Goal: Information Seeking & Learning: Learn about a topic

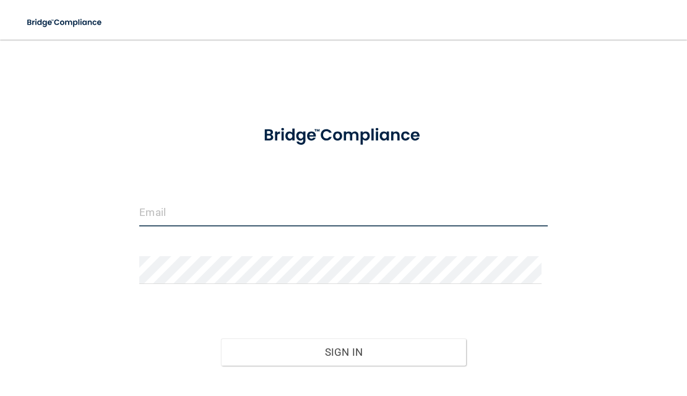
click at [237, 215] on input "email" at bounding box center [343, 213] width 408 height 28
type input "[EMAIL_ADDRESS][DOMAIN_NAME]"
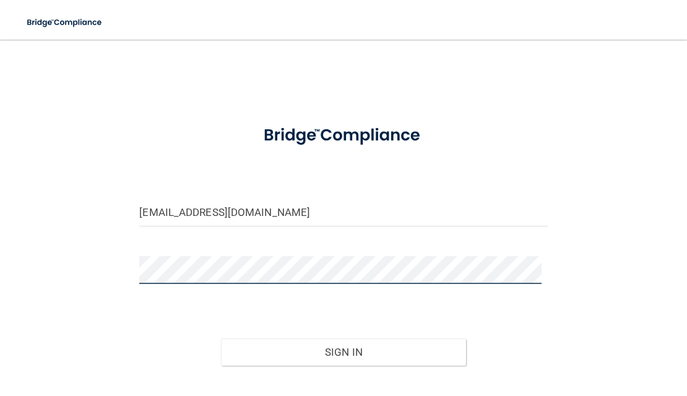
click at [221, 339] on button "Sign In" at bounding box center [343, 352] width 245 height 27
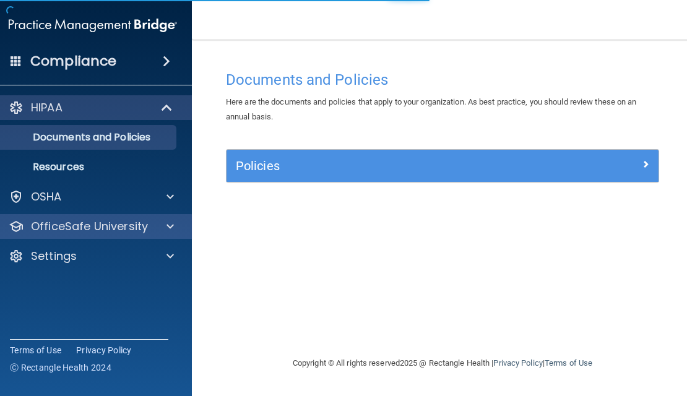
click at [141, 234] on div "OfficeSafe University" at bounding box center [93, 226] width 199 height 25
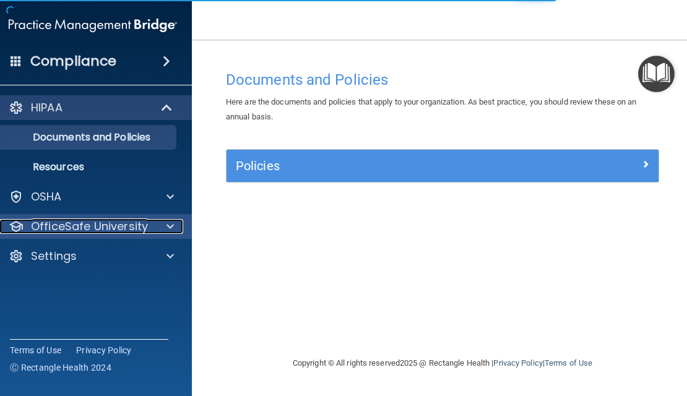
click at [172, 226] on span at bounding box center [170, 226] width 7 height 15
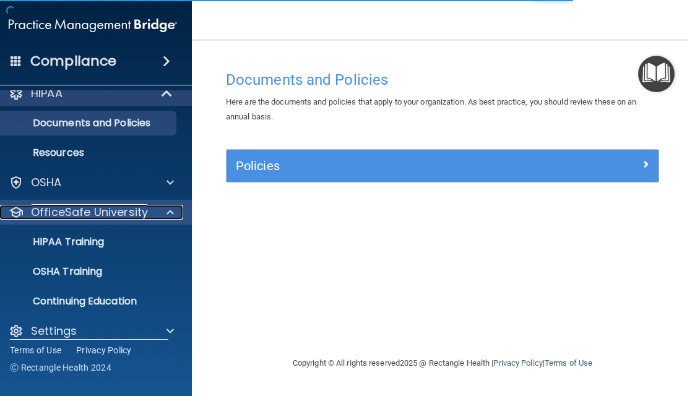
scroll to position [28, 0]
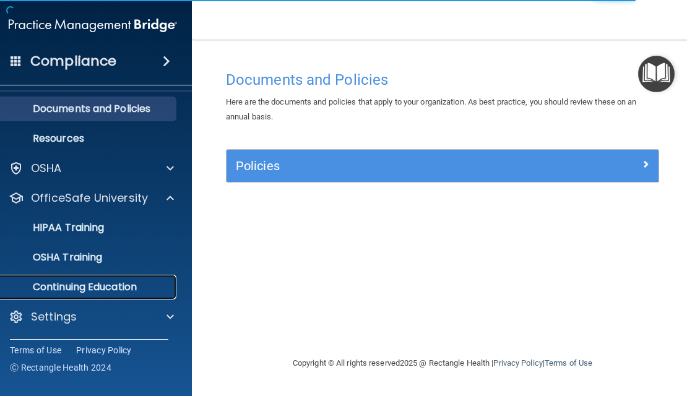
click at [113, 287] on p "Continuing Education" at bounding box center [86, 287] width 169 height 12
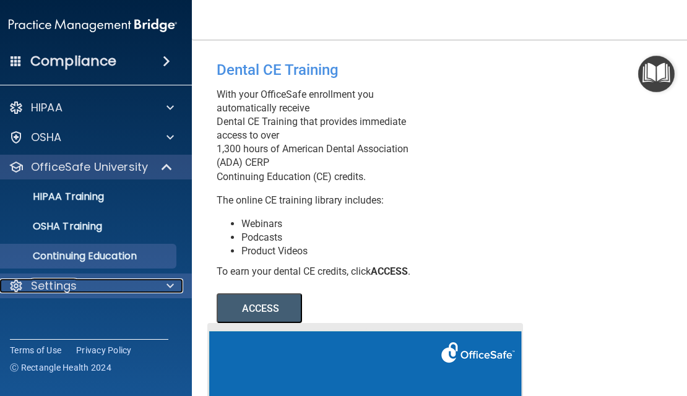
click at [105, 291] on div "Settings" at bounding box center [76, 286] width 154 height 15
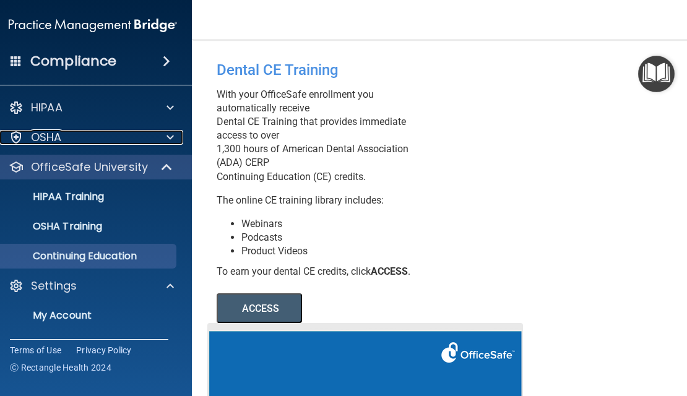
click at [59, 131] on div "OSHA" at bounding box center [76, 137] width 154 height 15
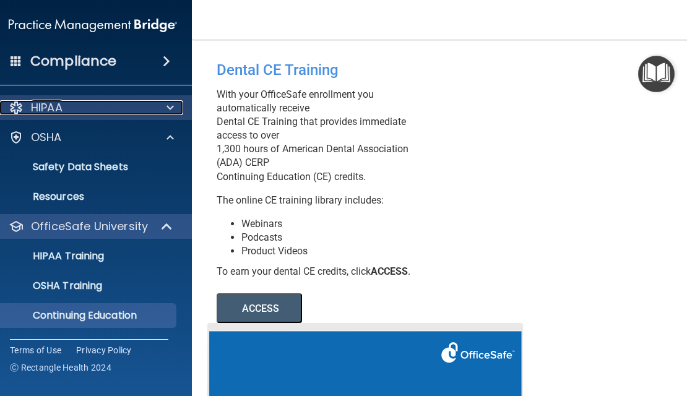
click at [68, 111] on div "HIPAA" at bounding box center [76, 107] width 154 height 15
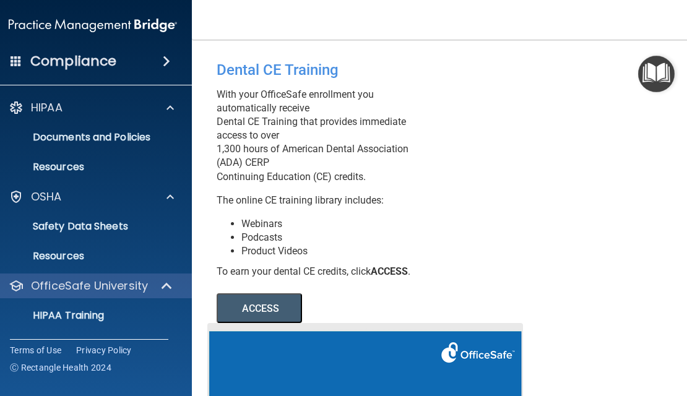
click at [98, 63] on h4 "Compliance" at bounding box center [73, 61] width 86 height 17
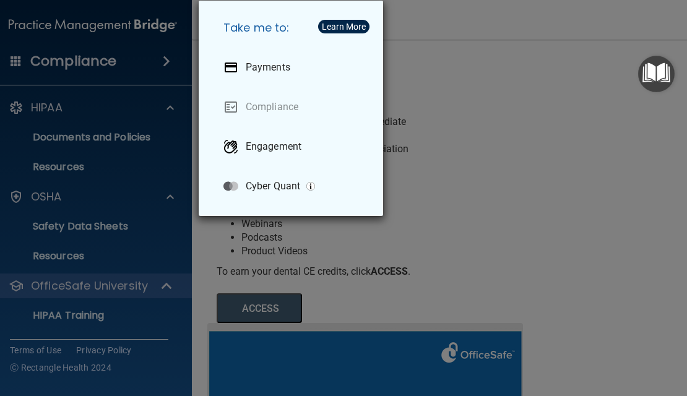
click at [40, 65] on div "Take me to: Payments Compliance Engagement Cyber Quant" at bounding box center [343, 198] width 687 height 396
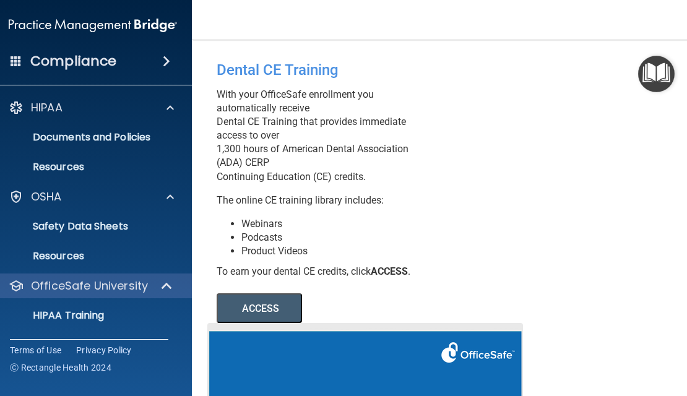
click at [20, 24] on img at bounding box center [93, 25] width 168 height 25
click at [64, 259] on p "Resources" at bounding box center [86, 256] width 169 height 12
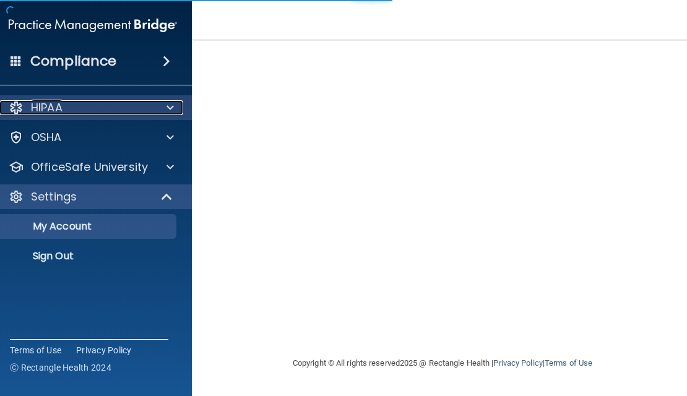
click at [121, 104] on div "HIPAA" at bounding box center [76, 107] width 154 height 15
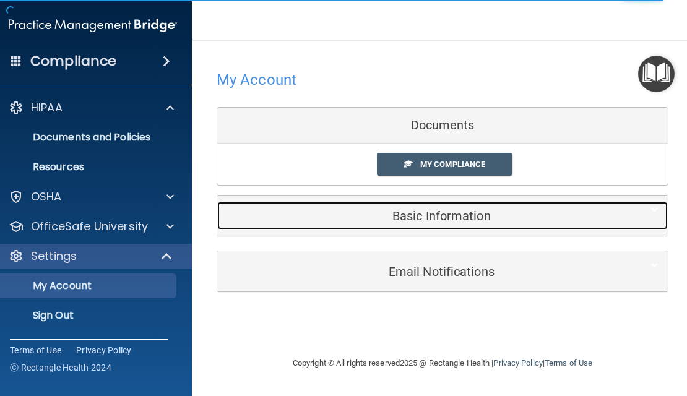
click at [456, 219] on h5 "Basic Information" at bounding box center [424, 216] width 394 height 14
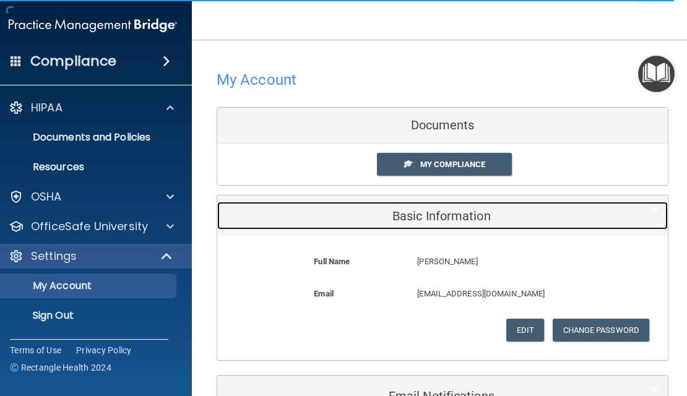
click at [456, 219] on h5 "Basic Information" at bounding box center [424, 216] width 394 height 14
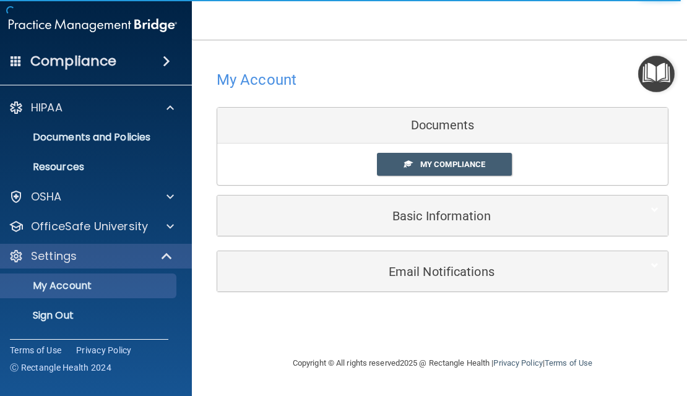
click at [468, 288] on div "Email Notifications" at bounding box center [442, 271] width 451 height 40
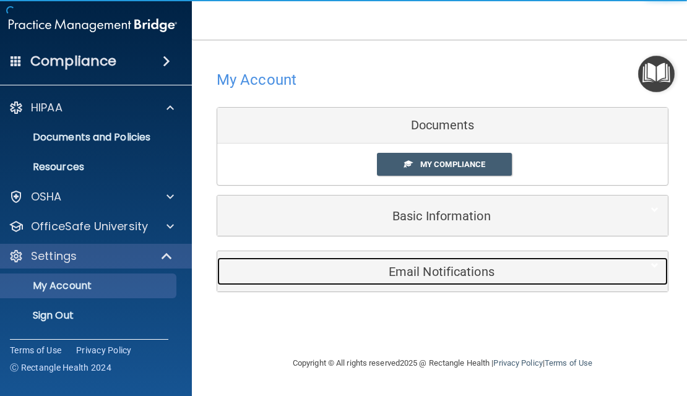
click at [466, 282] on div "Email Notifications" at bounding box center [423, 272] width 413 height 28
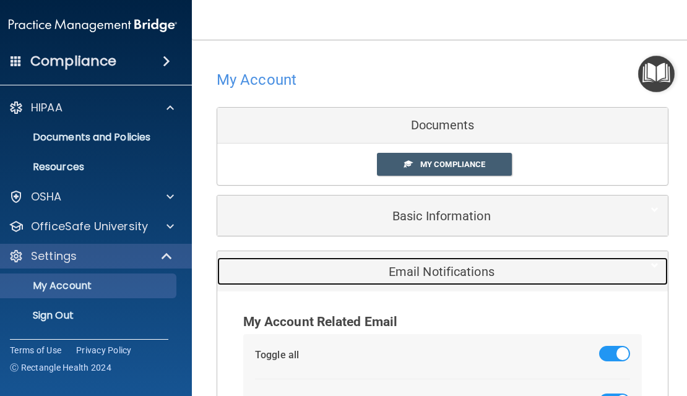
click at [466, 282] on div "Email Notifications" at bounding box center [423, 272] width 413 height 28
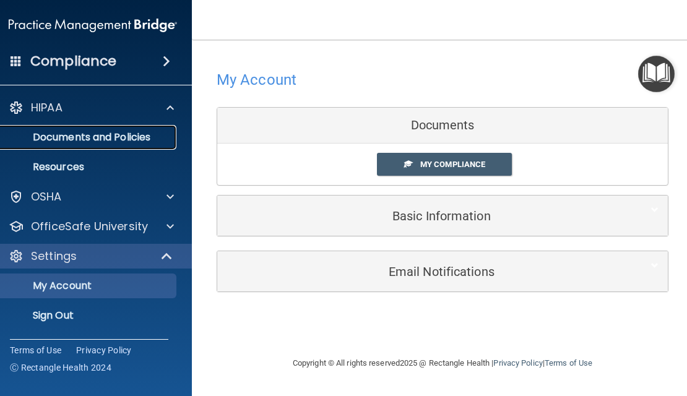
click at [124, 129] on link "Documents and Policies" at bounding box center [78, 137] width 195 height 25
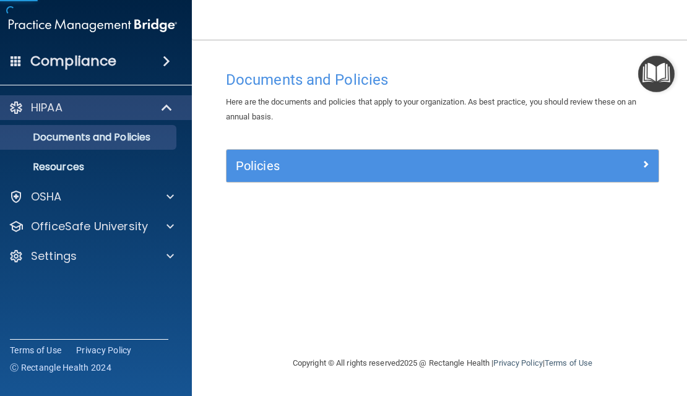
click at [129, 66] on div "Compliance" at bounding box center [93, 61] width 198 height 27
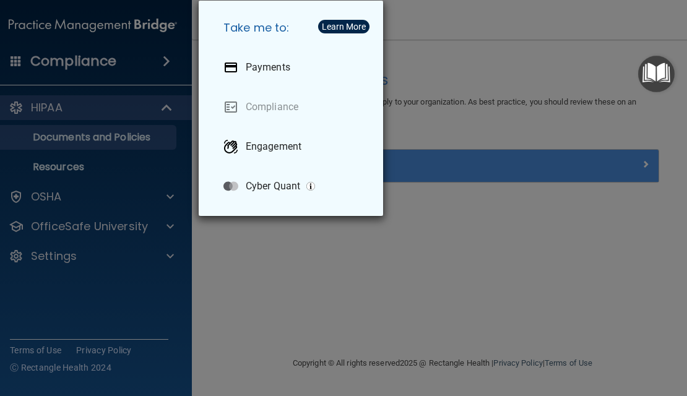
click at [163, 66] on div "Take me to: Payments Compliance Engagement Cyber Quant" at bounding box center [343, 198] width 687 height 396
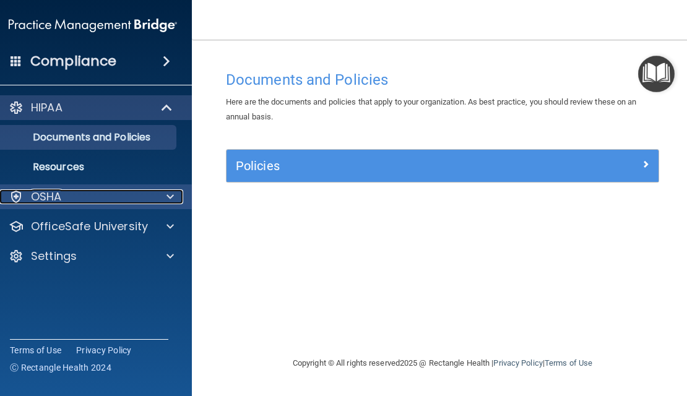
click at [99, 192] on div "OSHA" at bounding box center [76, 196] width 154 height 15
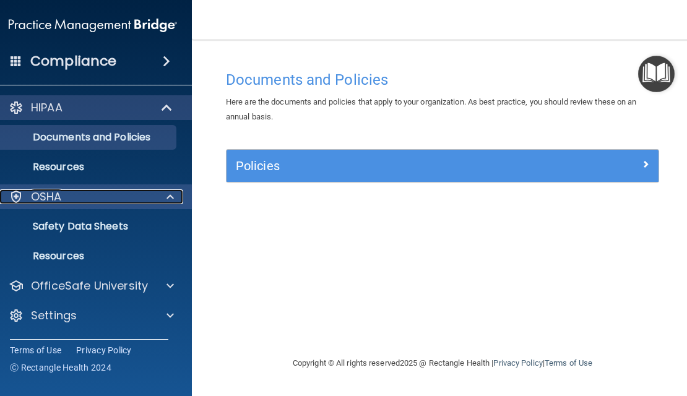
click at [100, 192] on div "OSHA" at bounding box center [76, 196] width 154 height 15
